Goal: Task Accomplishment & Management: Manage account settings

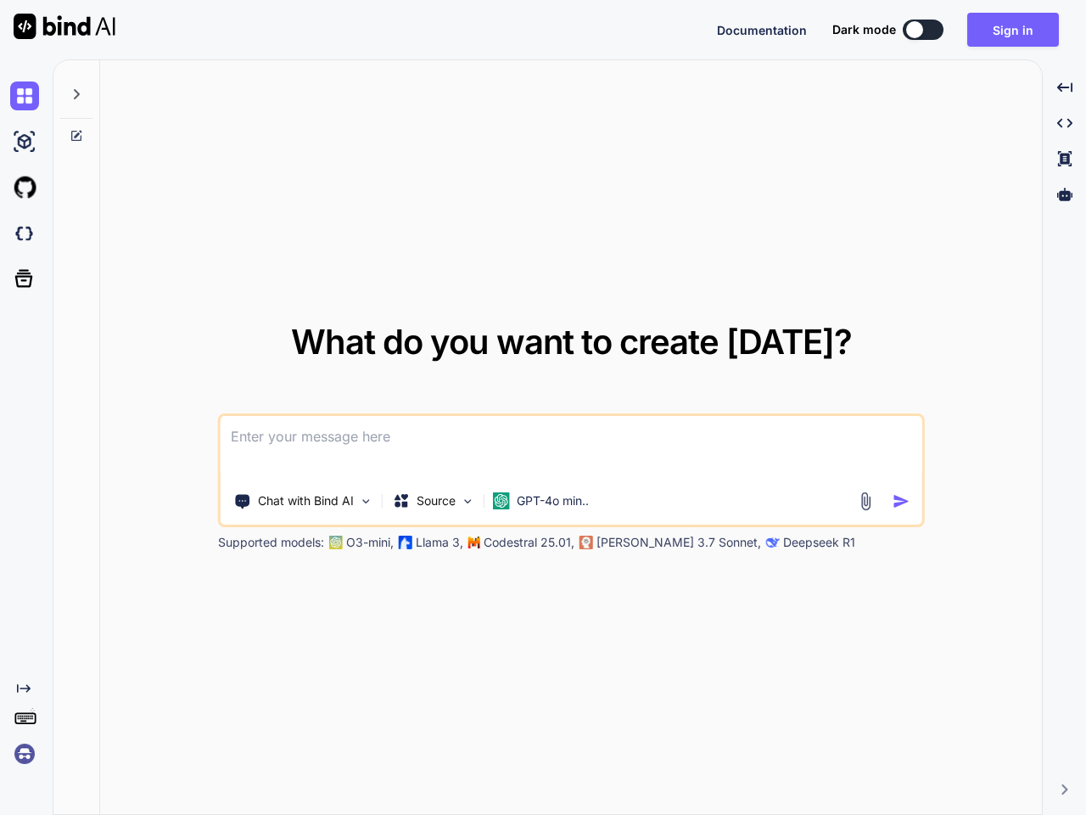
click at [762, 30] on span "Documentation" at bounding box center [762, 30] width 90 height 14
click at [923, 30] on button at bounding box center [923, 30] width 41 height 20
click at [1013, 30] on button "Sign in" at bounding box center [1013, 30] width 92 height 34
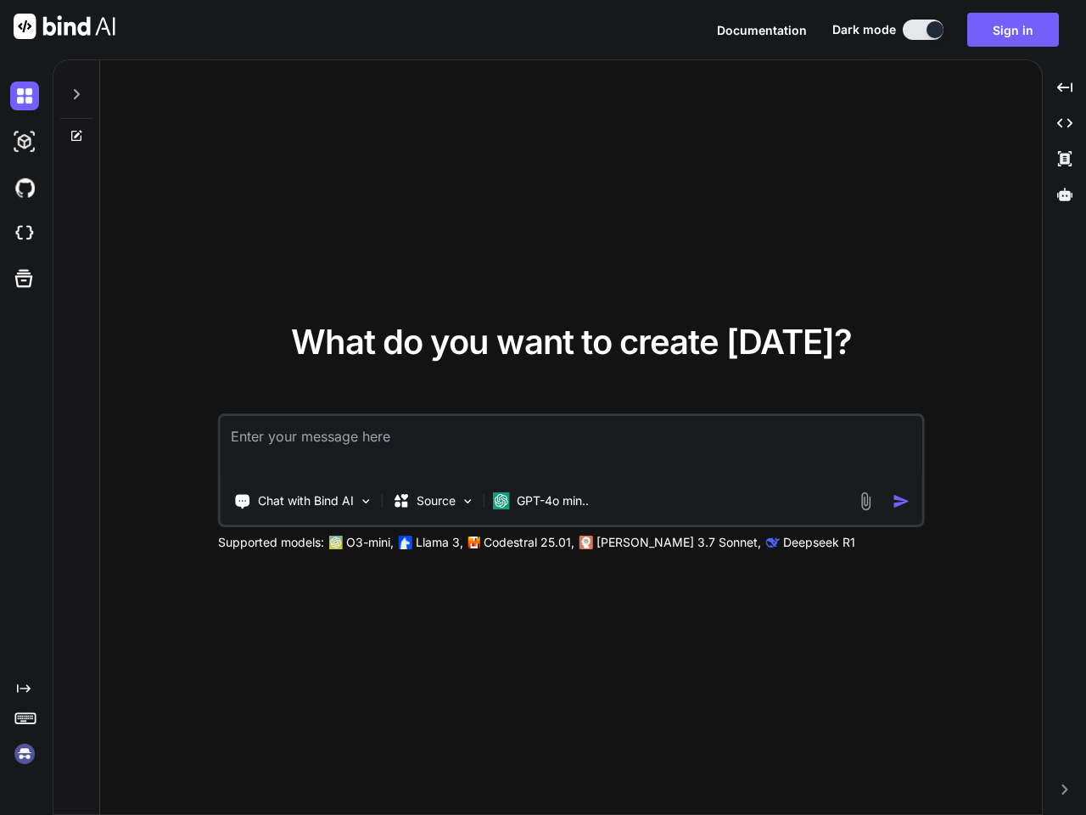
click at [28, 142] on img at bounding box center [24, 141] width 29 height 29
type textarea "x"
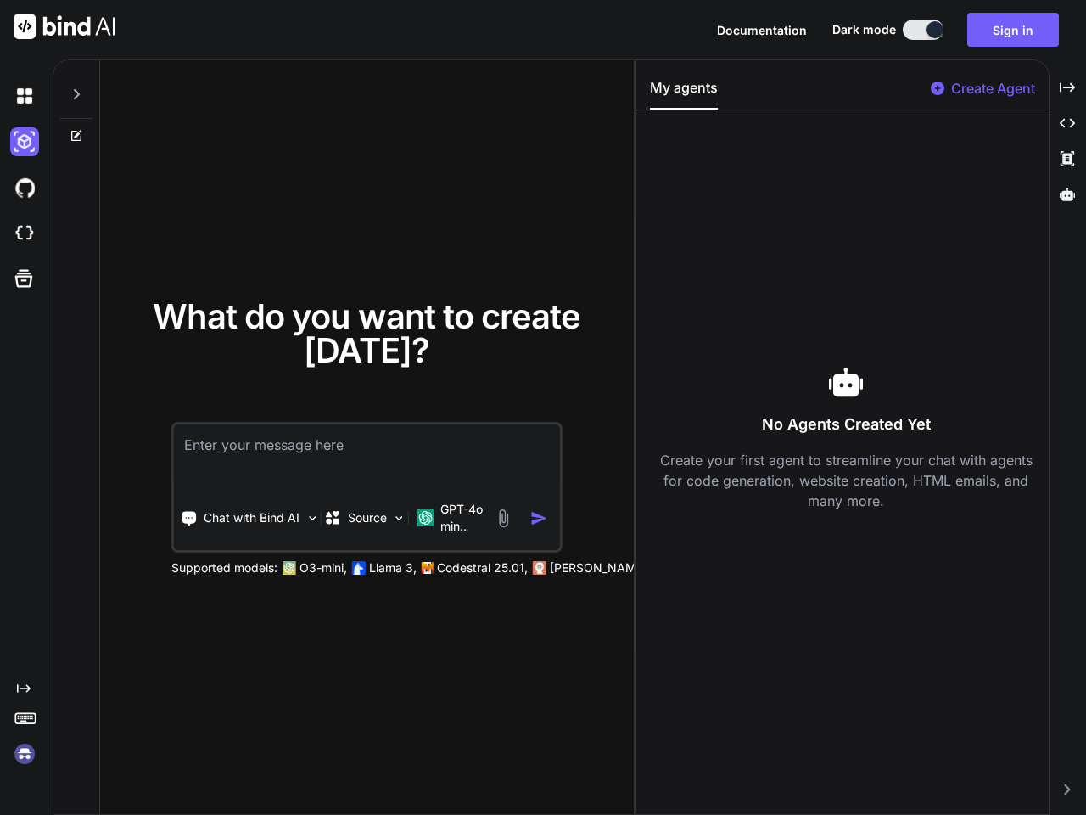
click at [28, 165] on div at bounding box center [28, 142] width 36 height 46
click at [28, 210] on div at bounding box center [28, 188] width 36 height 46
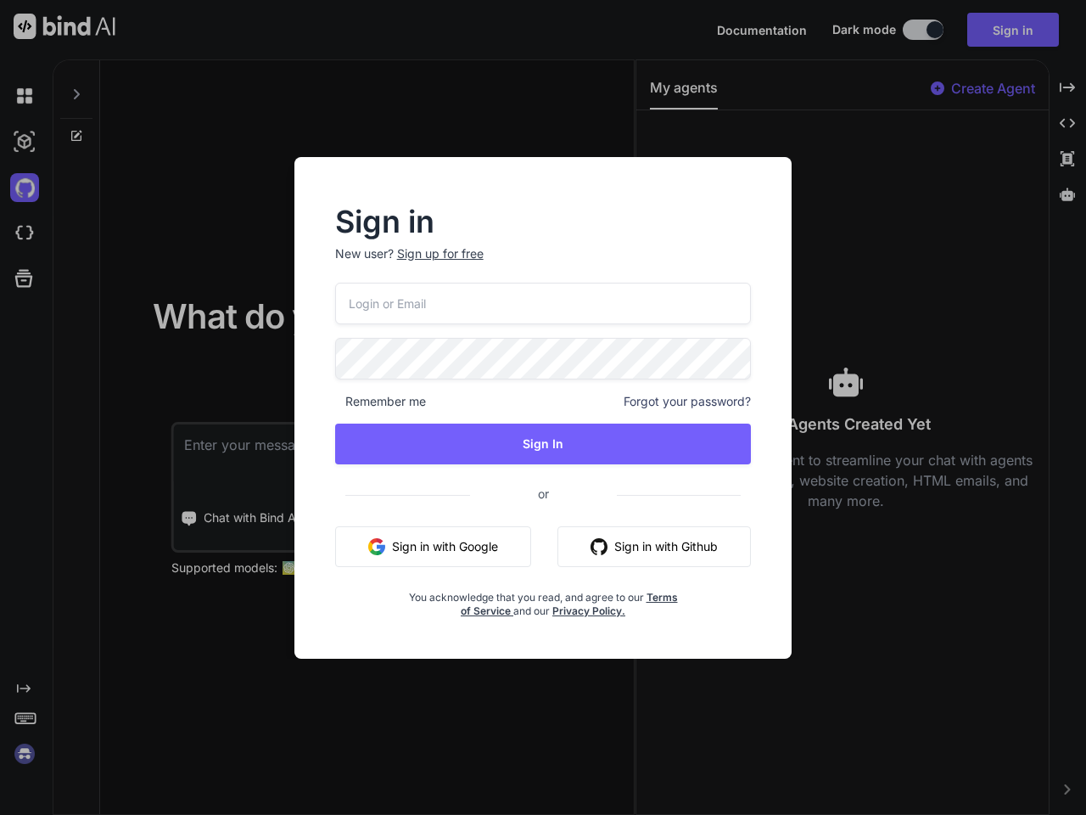
click at [28, 278] on div "Sign in New user? Sign up for free Remember me Forgot your password? Sign In or…" at bounding box center [543, 407] width 1086 height 815
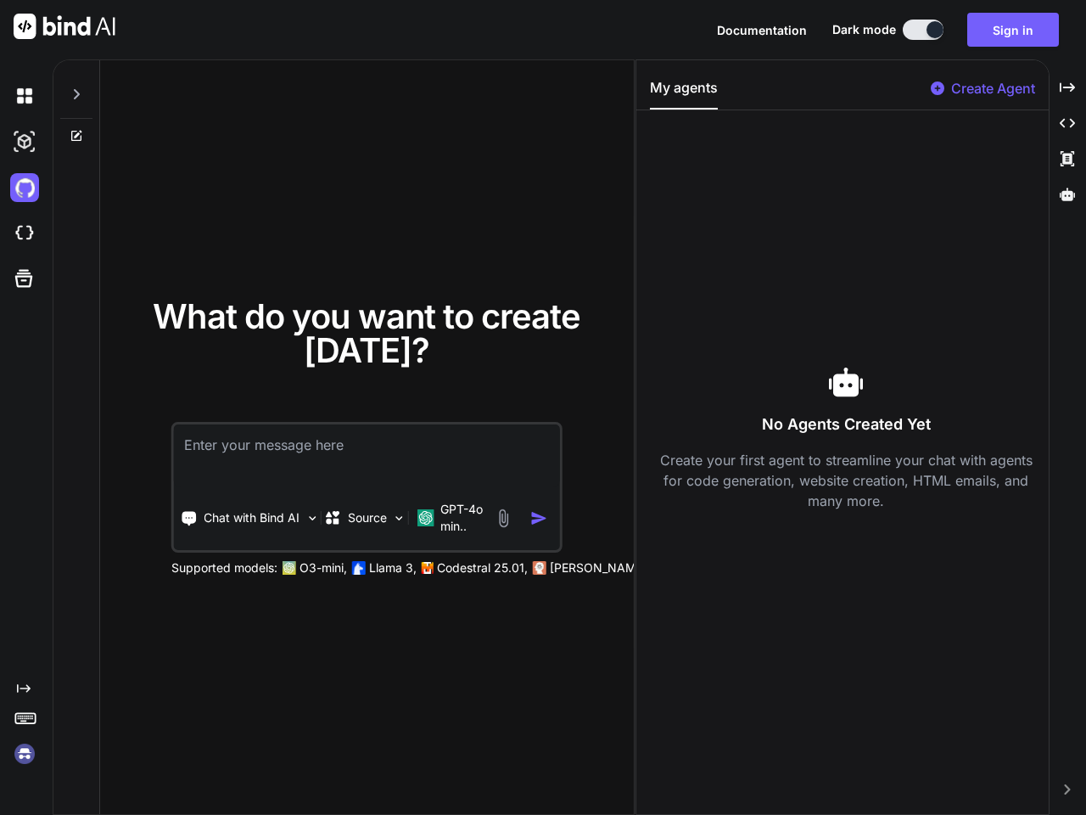
click at [28, 688] on icon at bounding box center [24, 688] width 14 height 8
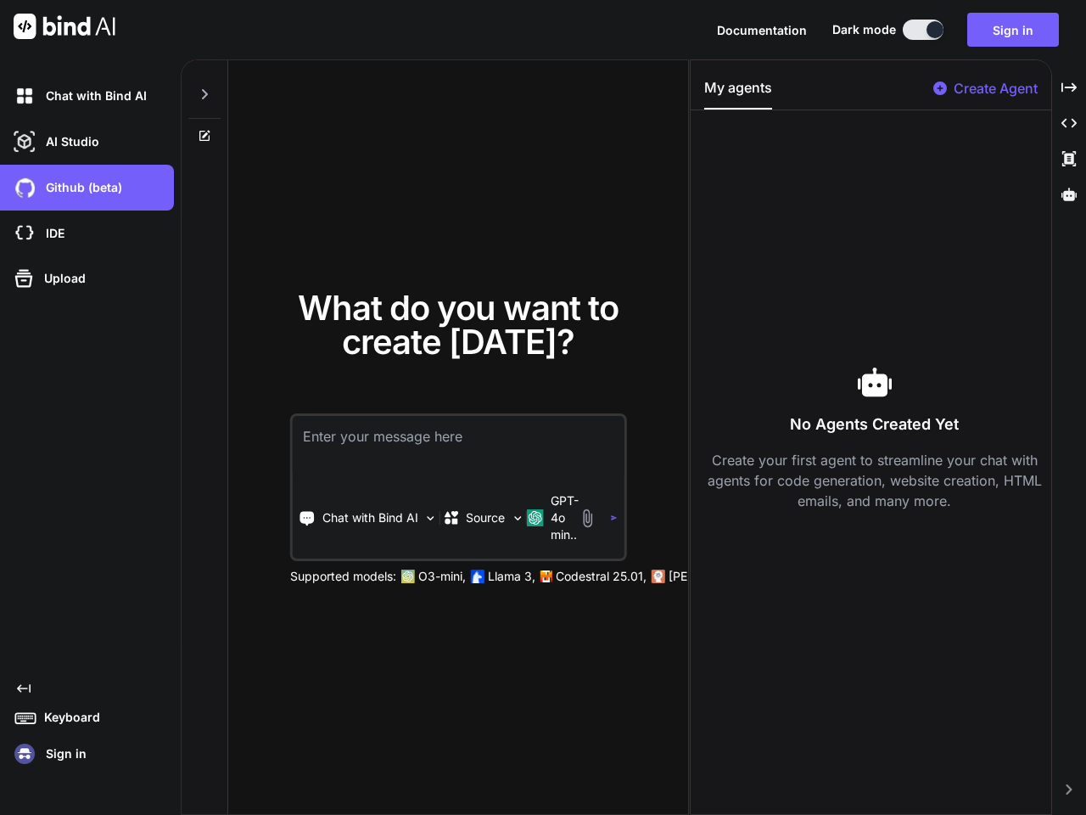
click at [28, 717] on icon at bounding box center [26, 717] width 24 height 24
